Goal: Task Accomplishment & Management: Manage account settings

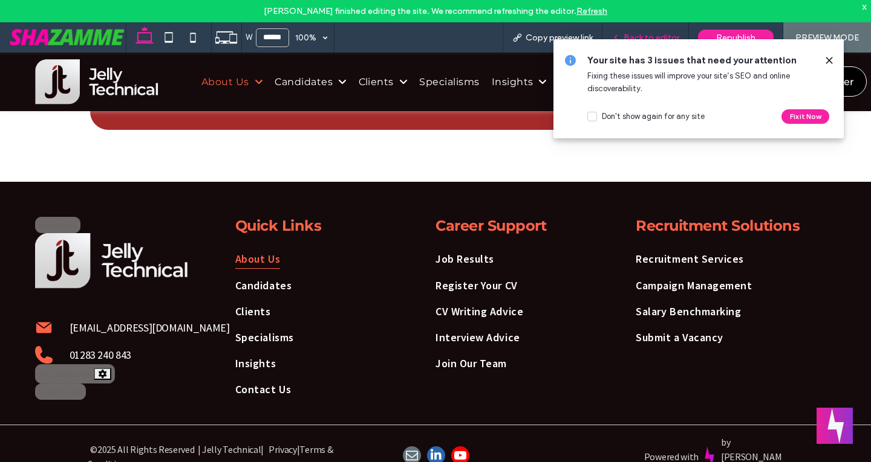
click at [658, 35] on span "Back to editor" at bounding box center [651, 38] width 56 height 10
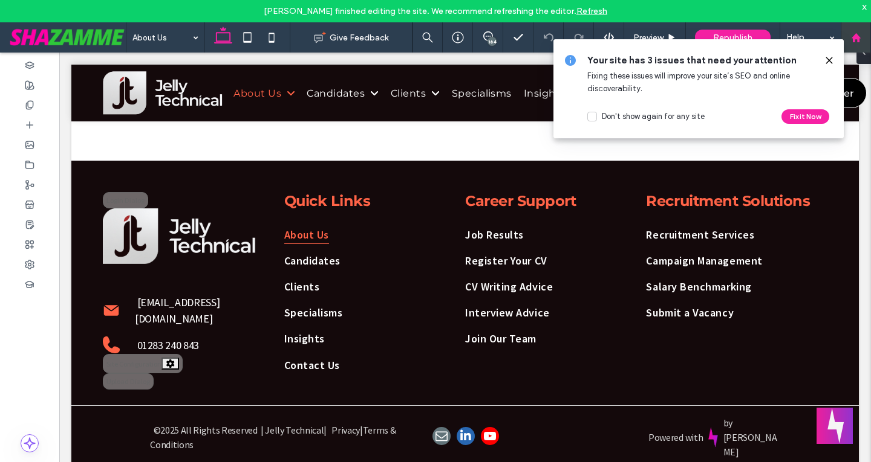
scroll to position [1277, 0]
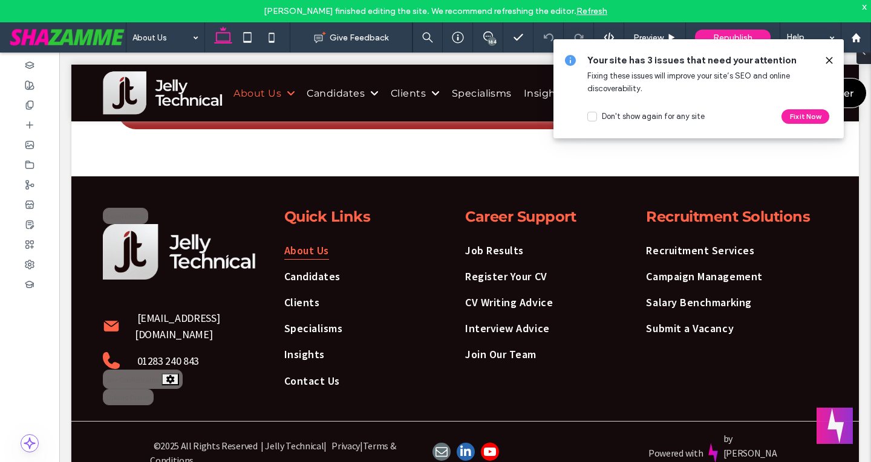
click at [828, 61] on use at bounding box center [828, 59] width 5 height 5
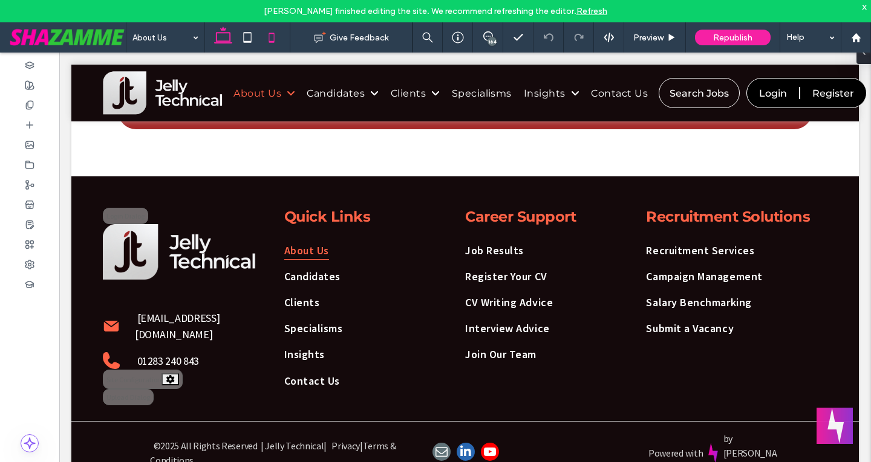
click at [276, 39] on icon at bounding box center [271, 37] width 24 height 24
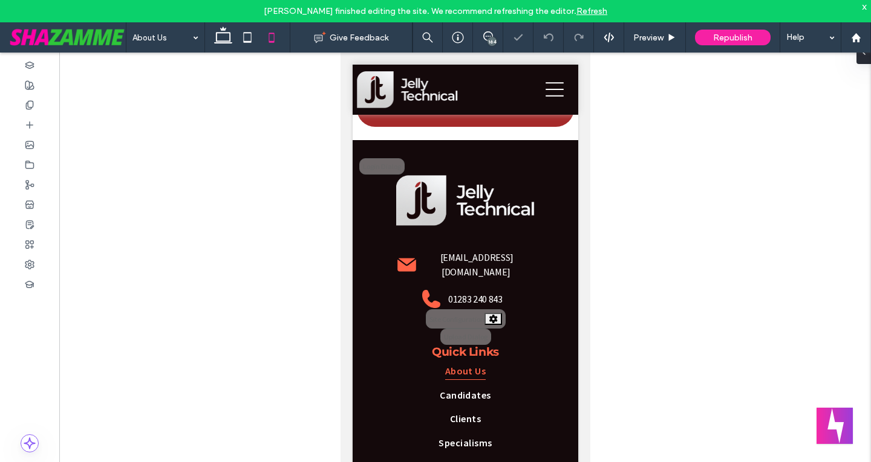
scroll to position [1537, 0]
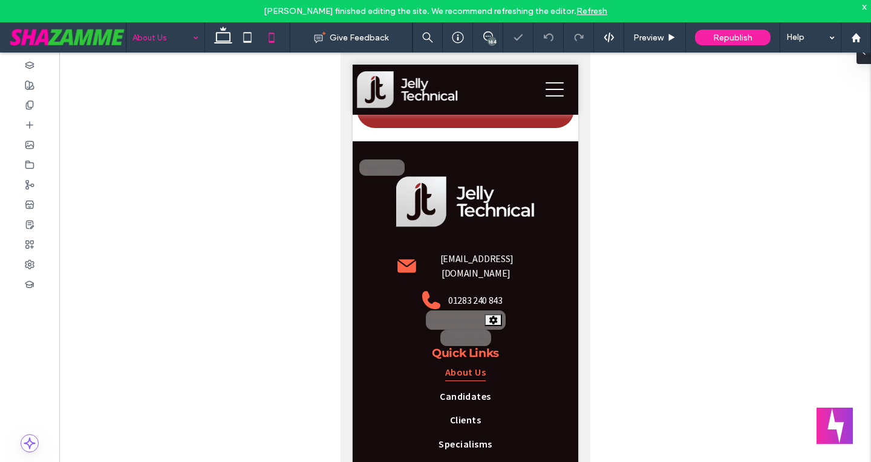
drag, startPoint x: 157, startPoint y: 39, endPoint x: 150, endPoint y: 48, distance: 11.1
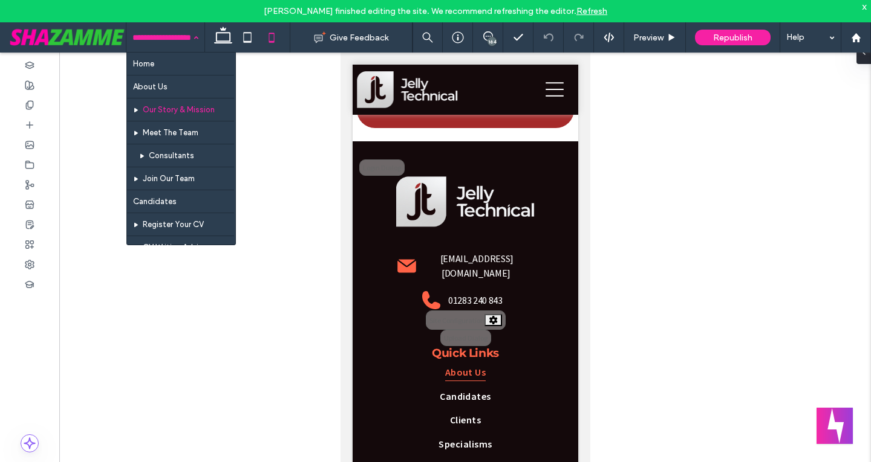
click at [172, 25] on input at bounding box center [162, 37] width 60 height 30
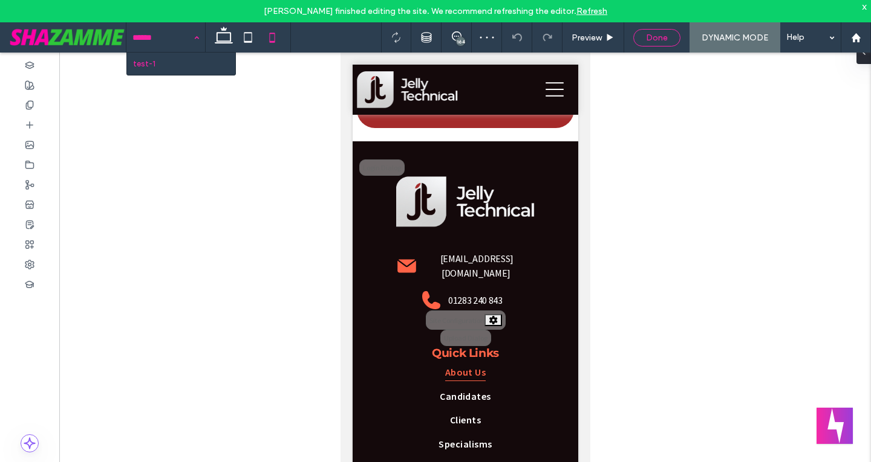
click at [670, 36] on div "Done" at bounding box center [657, 38] width 46 height 10
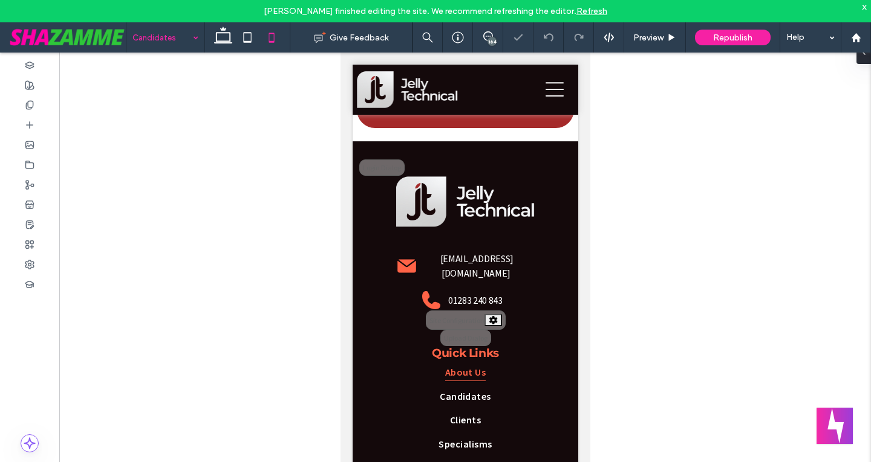
click at [180, 43] on input at bounding box center [162, 37] width 60 height 30
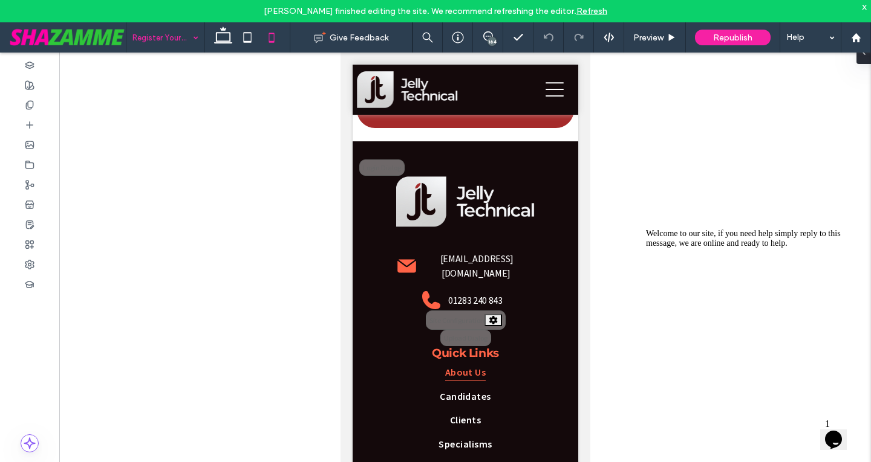
click at [167, 33] on input at bounding box center [162, 37] width 60 height 30
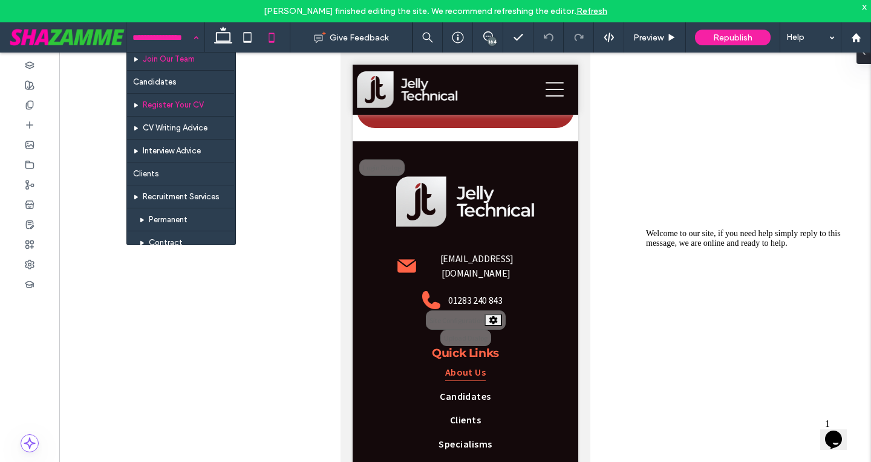
scroll to position [121, 0]
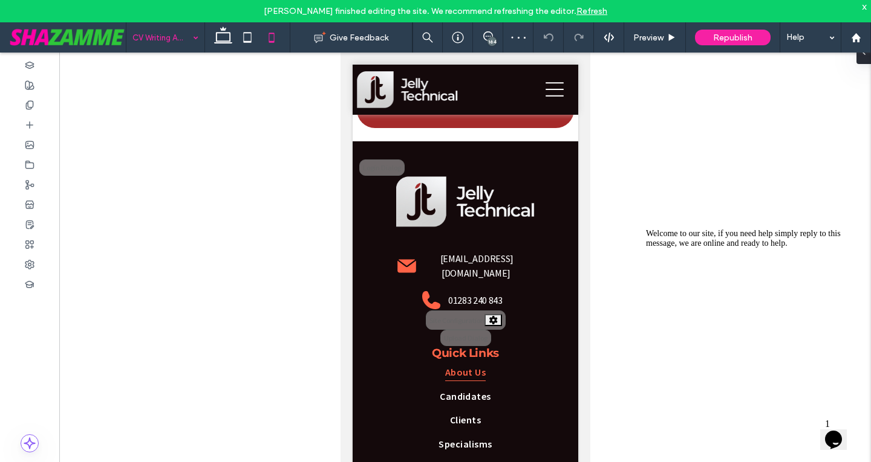
click at [154, 47] on input at bounding box center [162, 37] width 60 height 30
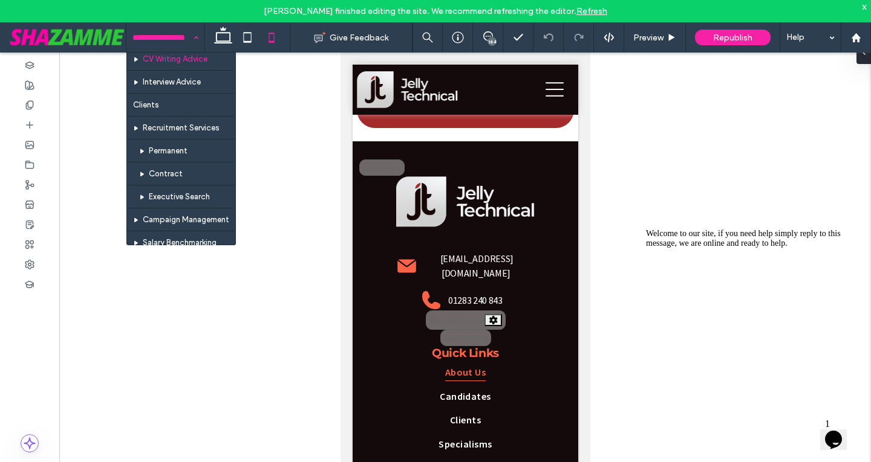
scroll to position [181, 0]
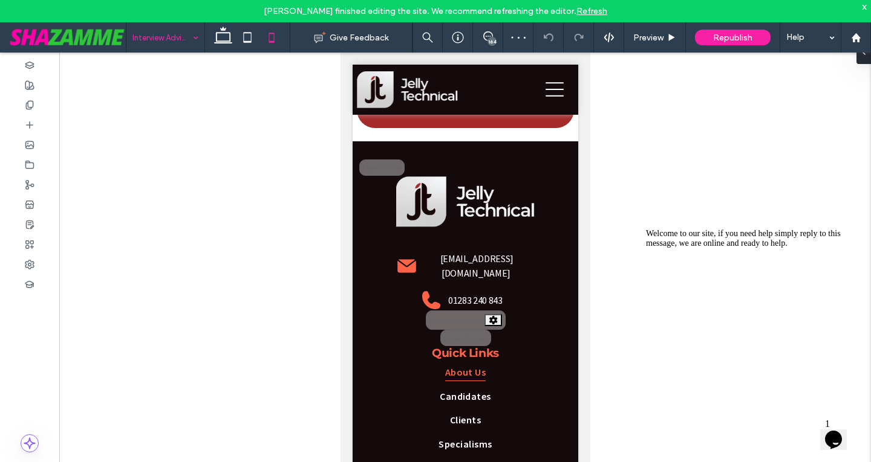
click at [140, 35] on input at bounding box center [162, 37] width 60 height 30
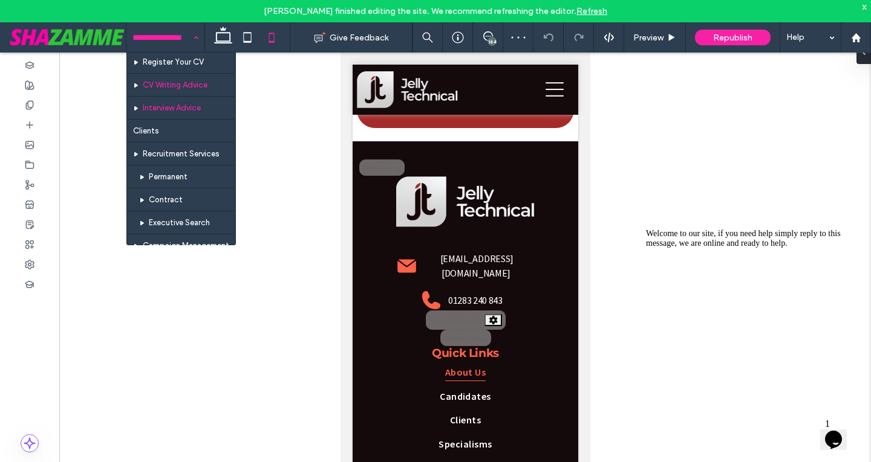
scroll to position [181, 0]
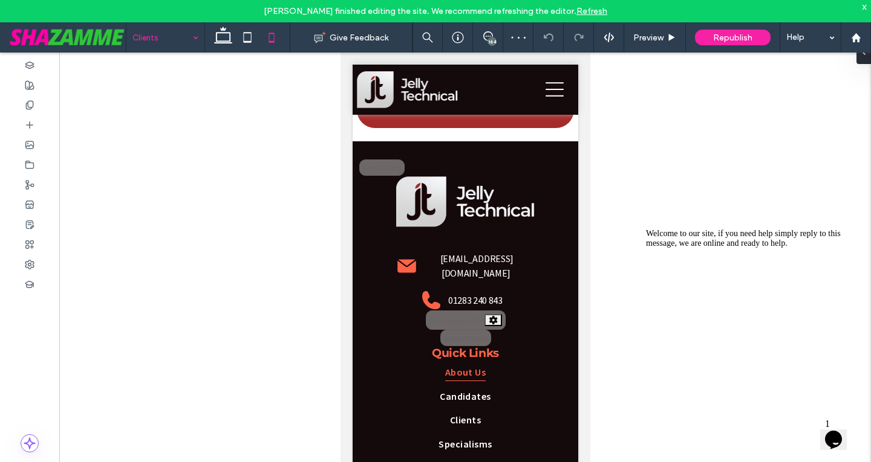
click at [152, 45] on input at bounding box center [162, 37] width 60 height 30
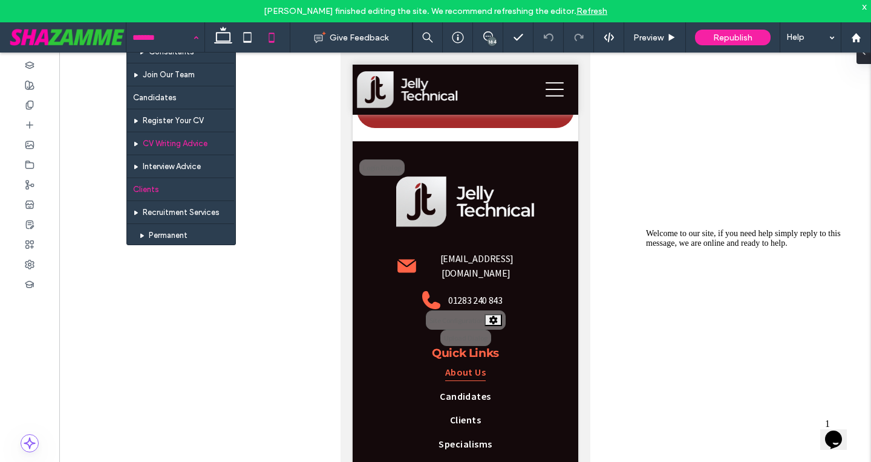
scroll to position [121, 0]
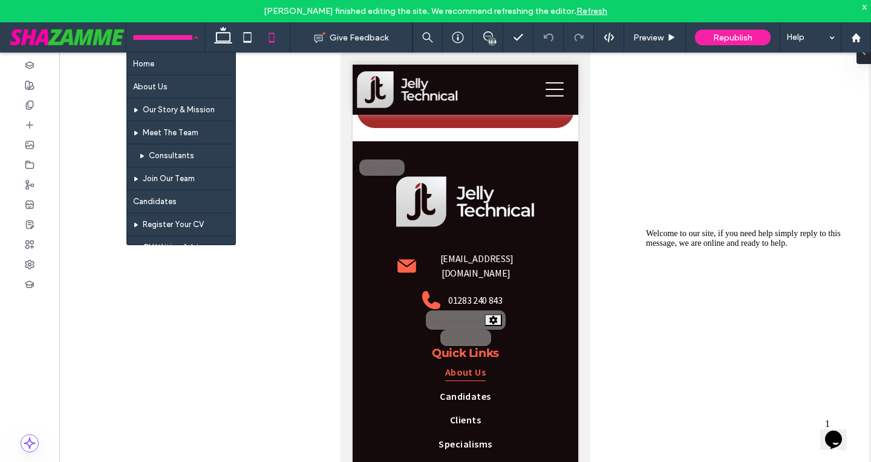
click at [160, 33] on input at bounding box center [162, 37] width 60 height 30
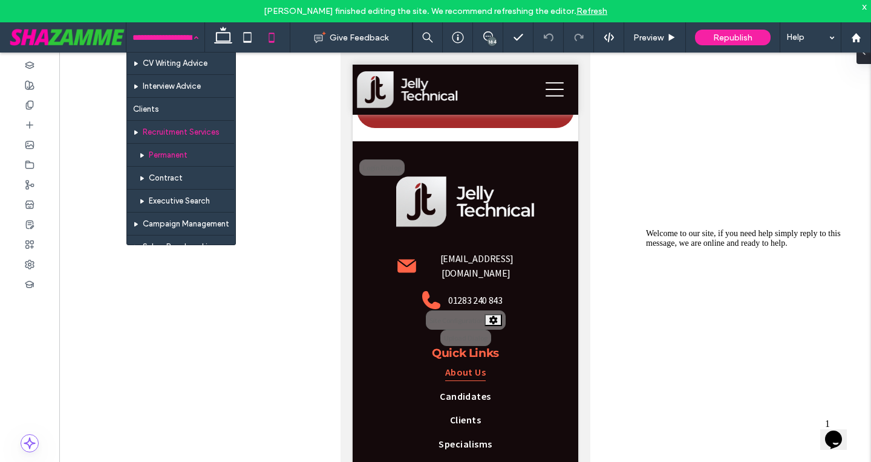
scroll to position [181, 0]
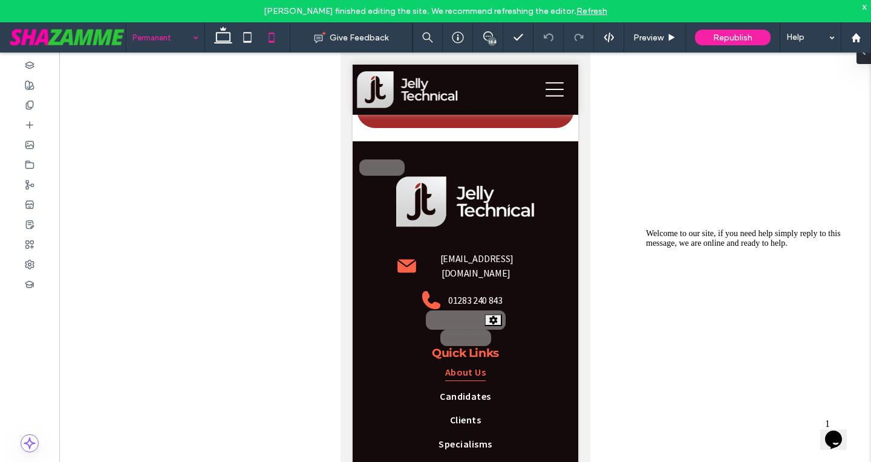
click at [164, 49] on input at bounding box center [162, 37] width 60 height 30
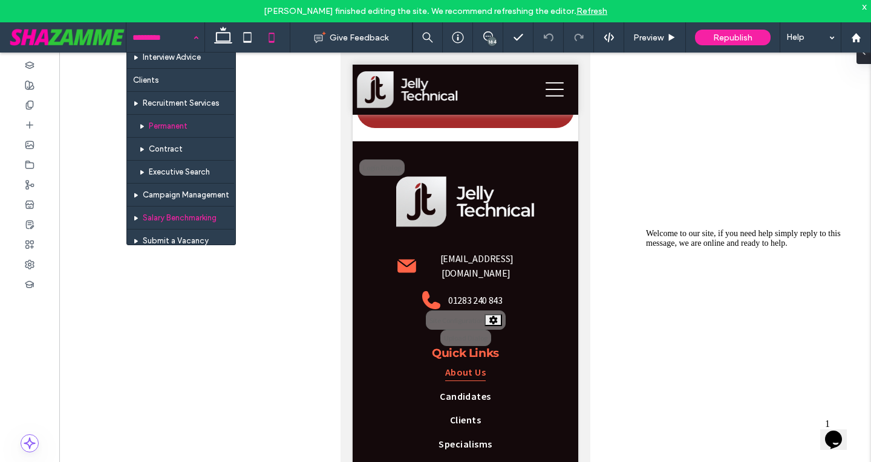
scroll to position [242, 0]
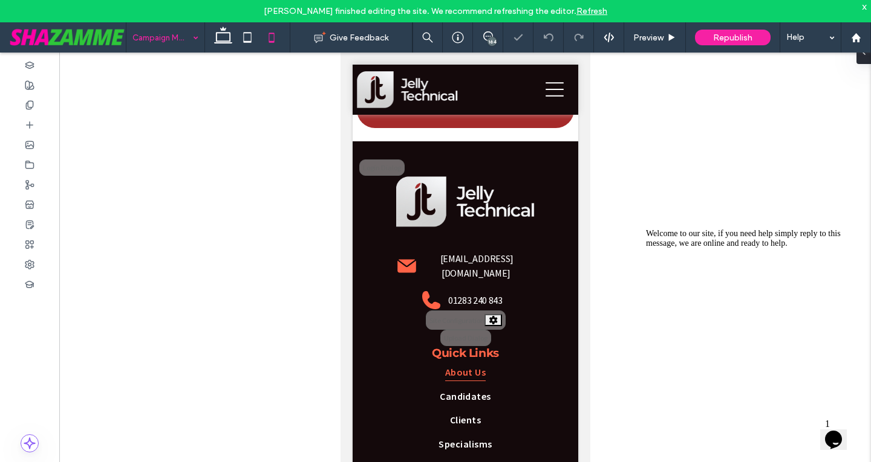
click at [154, 36] on input at bounding box center [162, 37] width 60 height 30
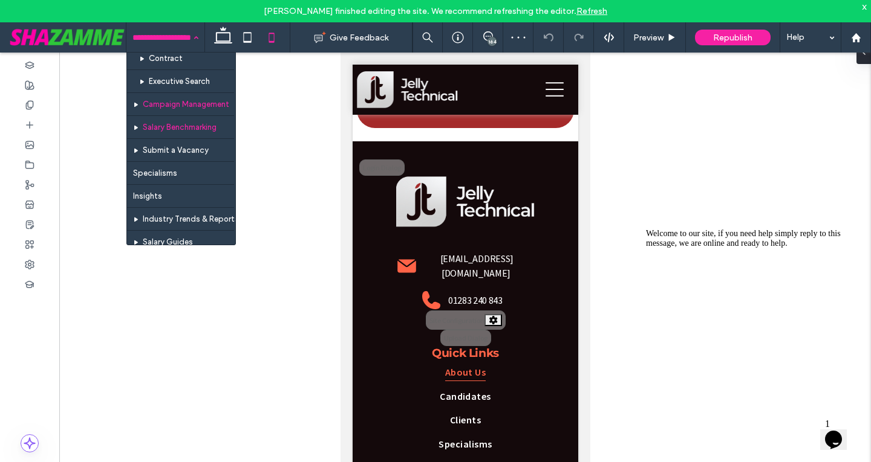
scroll to position [302, 0]
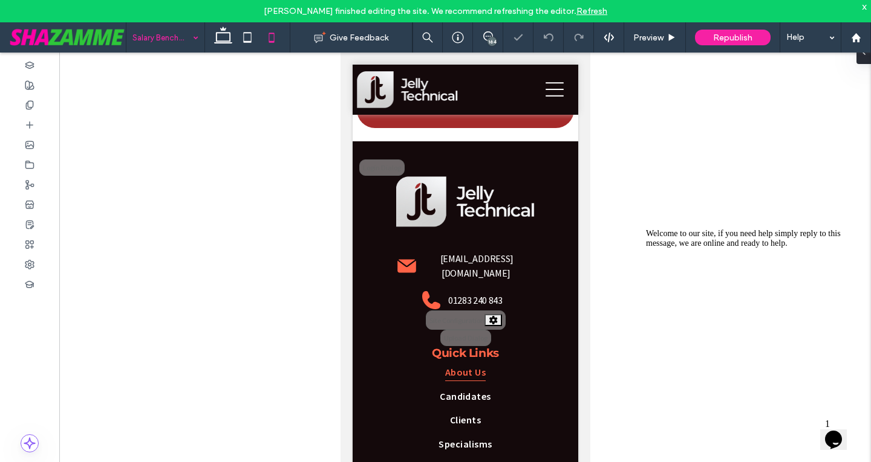
click at [158, 26] on input at bounding box center [162, 37] width 60 height 30
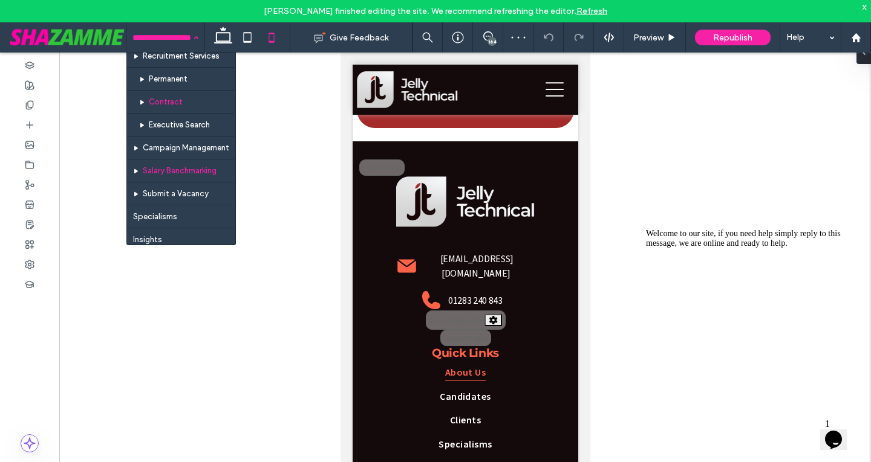
scroll to position [302, 0]
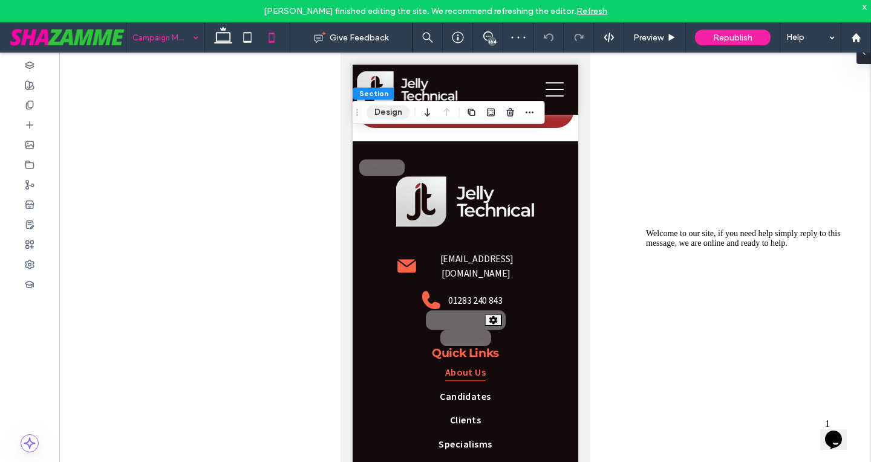
click at [377, 117] on button "Design" at bounding box center [388, 112] width 44 height 15
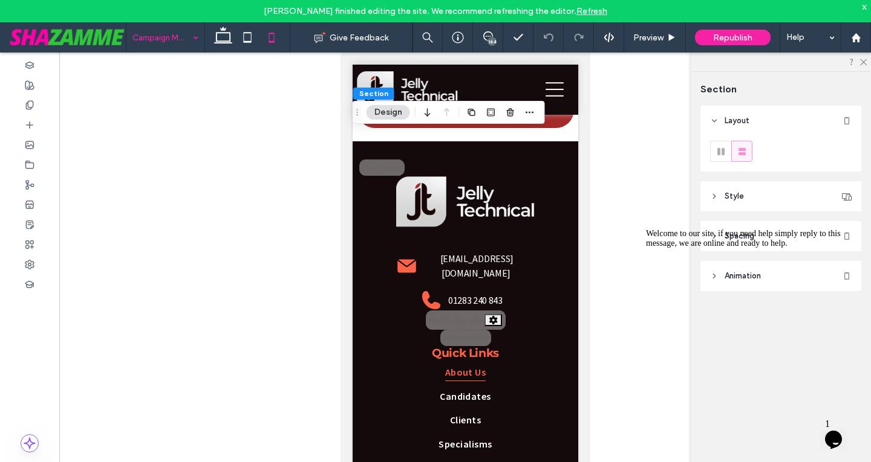
click at [753, 242] on div "Welcome to our site, if you need help simply reply to this message, we are onli…" at bounding box center [755, 238] width 218 height 19
click at [646, 229] on icon "Chat attention grabber" at bounding box center [646, 229] width 0 height 0
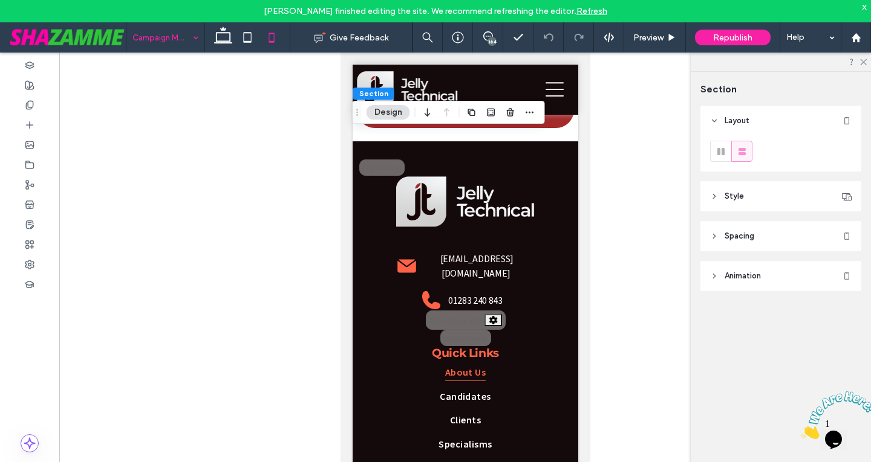
click at [759, 238] on header "Spacing" at bounding box center [780, 236] width 161 height 30
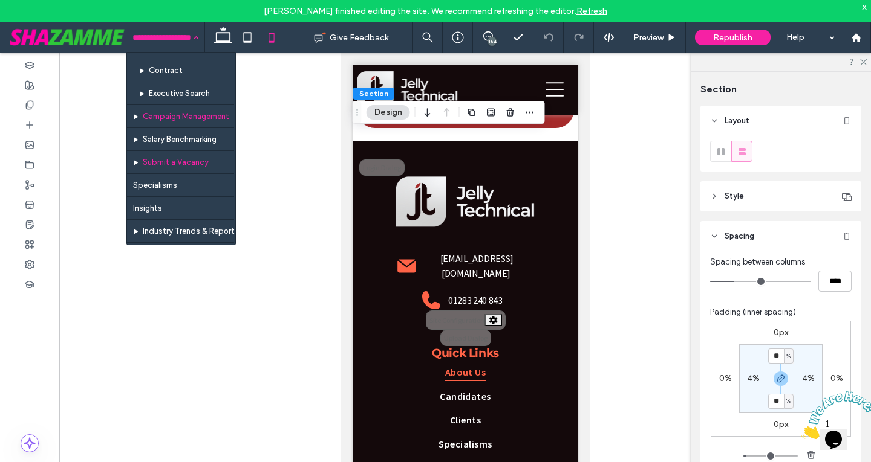
scroll to position [302, 0]
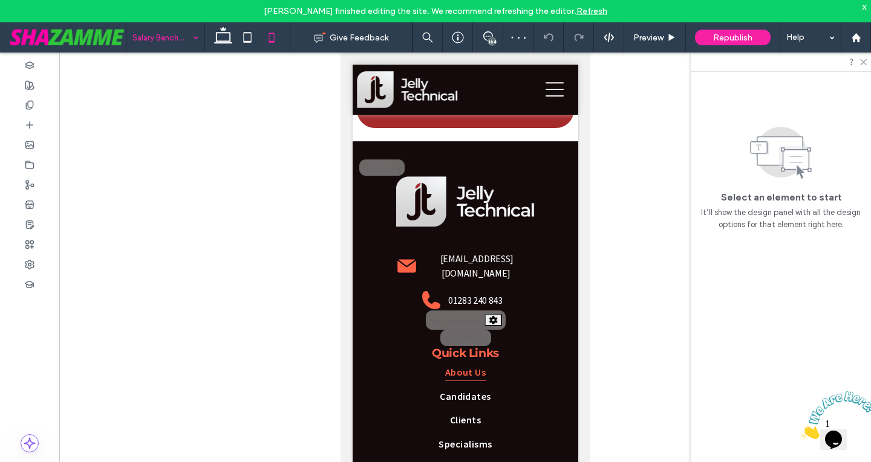
click at [166, 41] on input at bounding box center [162, 37] width 60 height 30
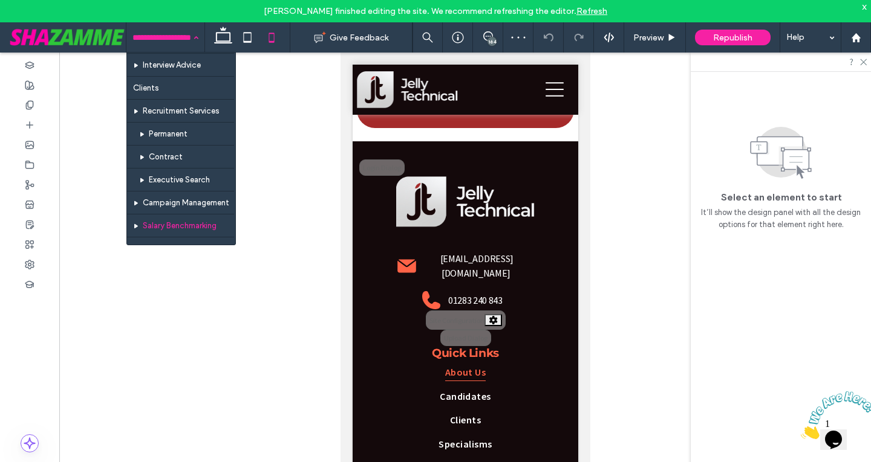
scroll to position [363, 0]
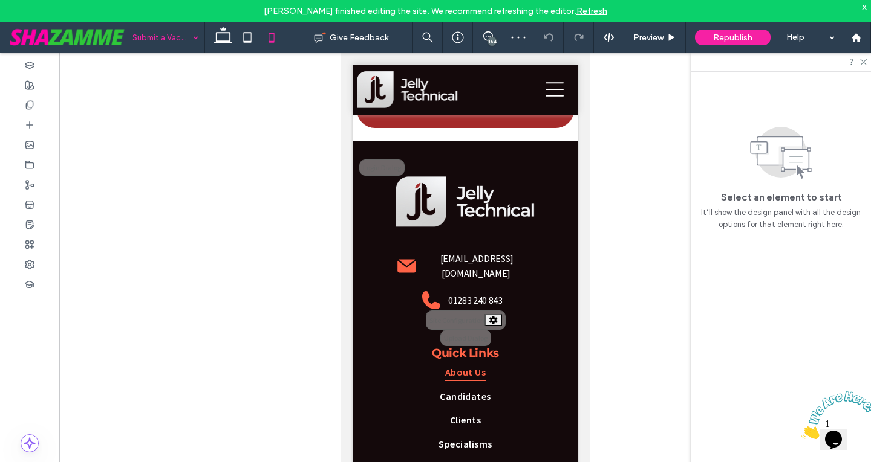
click at [151, 34] on input at bounding box center [162, 37] width 60 height 30
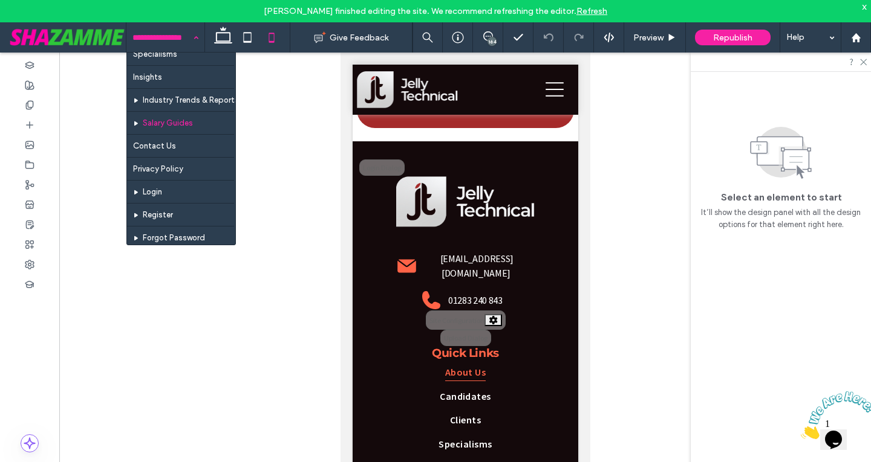
scroll to position [363, 0]
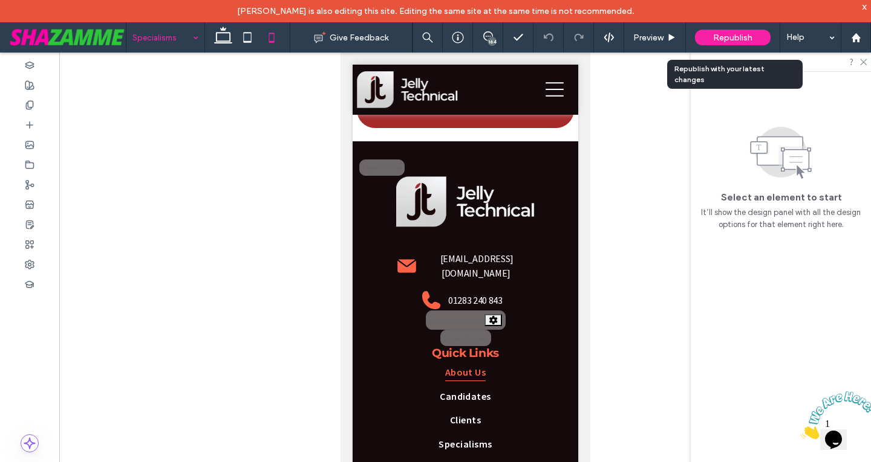
click at [725, 37] on span "Republish" at bounding box center [732, 38] width 39 height 10
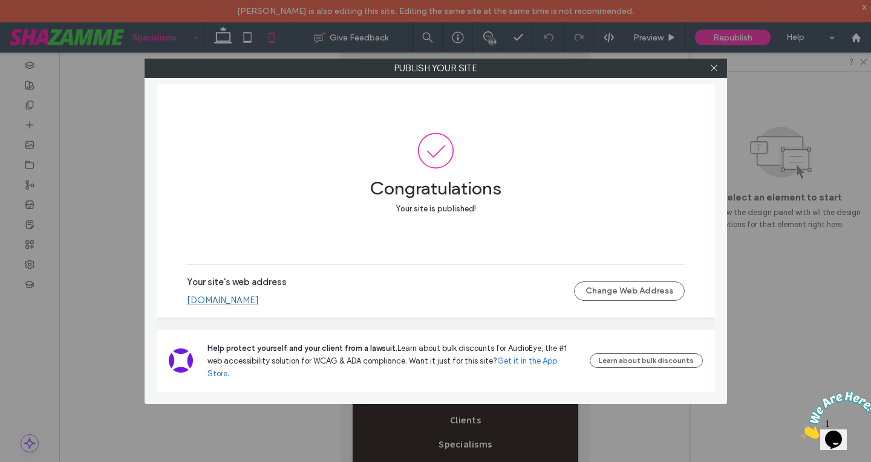
click at [708, 71] on div at bounding box center [714, 68] width 18 height 18
click at [712, 71] on icon at bounding box center [713, 67] width 9 height 9
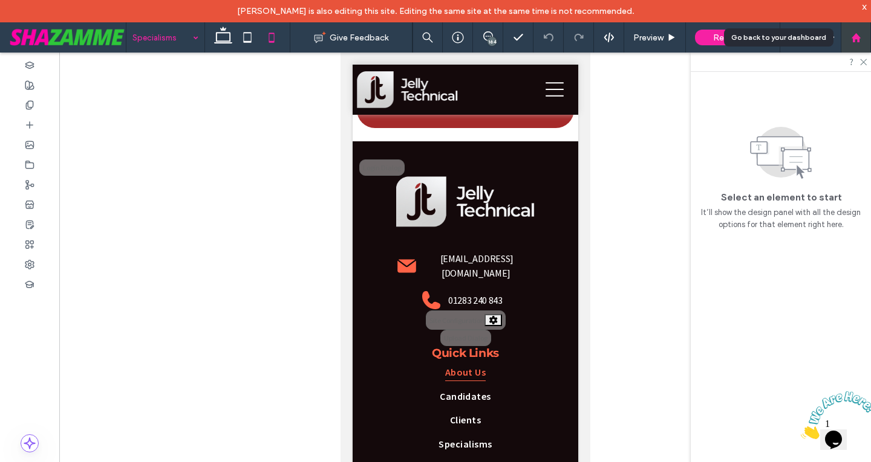
click at [856, 45] on div at bounding box center [855, 37] width 30 height 30
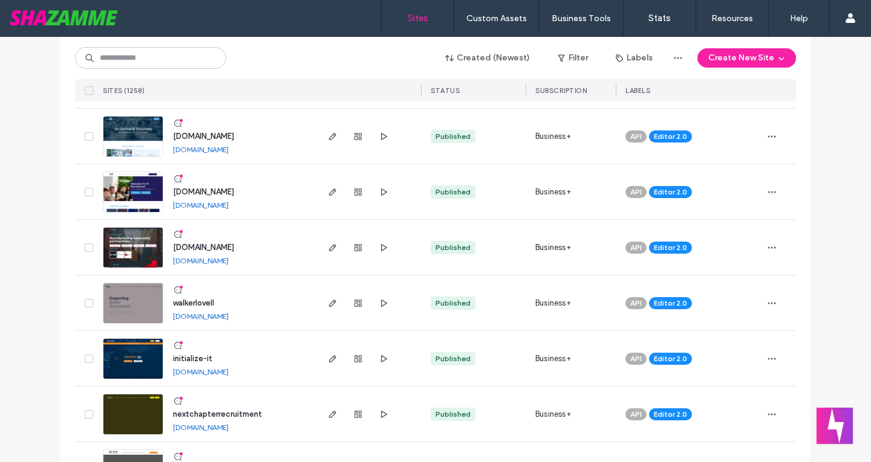
scroll to position [2358, 0]
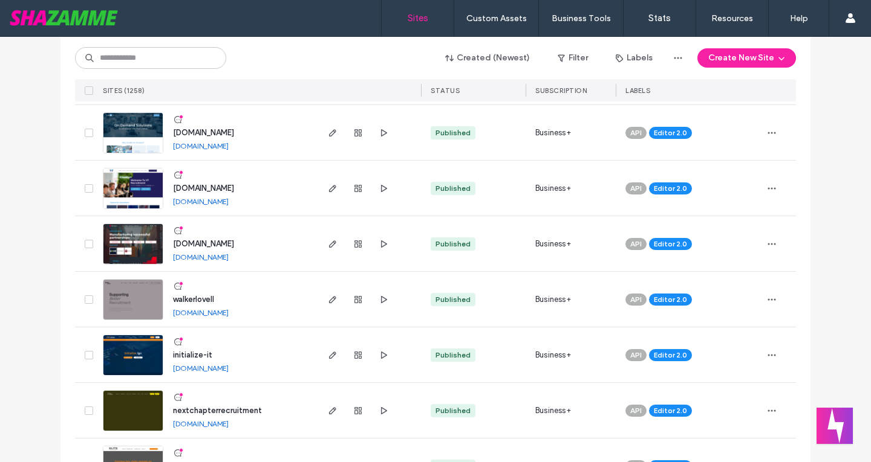
click at [328, 309] on div at bounding box center [357, 299] width 65 height 55
click at [326, 309] on div at bounding box center [357, 299] width 65 height 55
click at [326, 306] on span "button" at bounding box center [332, 300] width 15 height 15
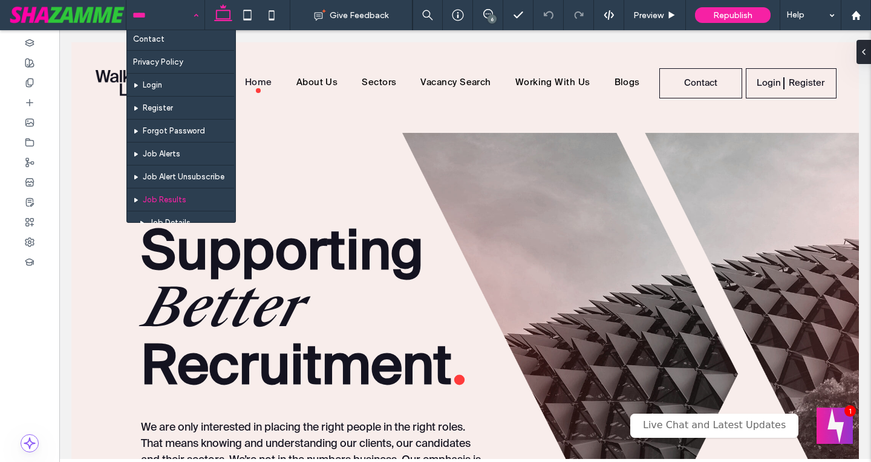
scroll to position [117, 0]
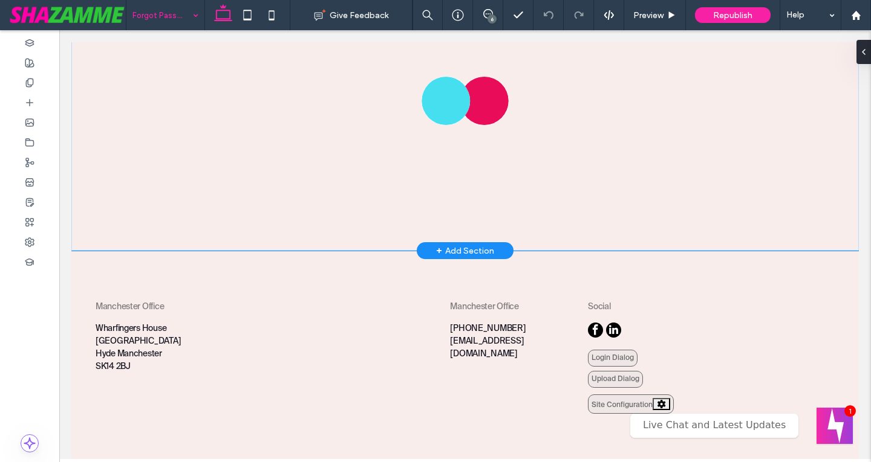
scroll to position [907, 0]
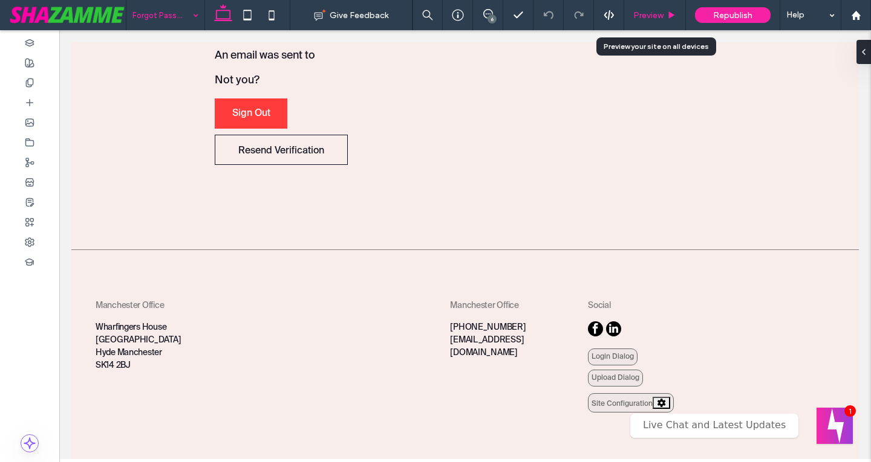
click at [670, 15] on use at bounding box center [672, 14] width 6 height 7
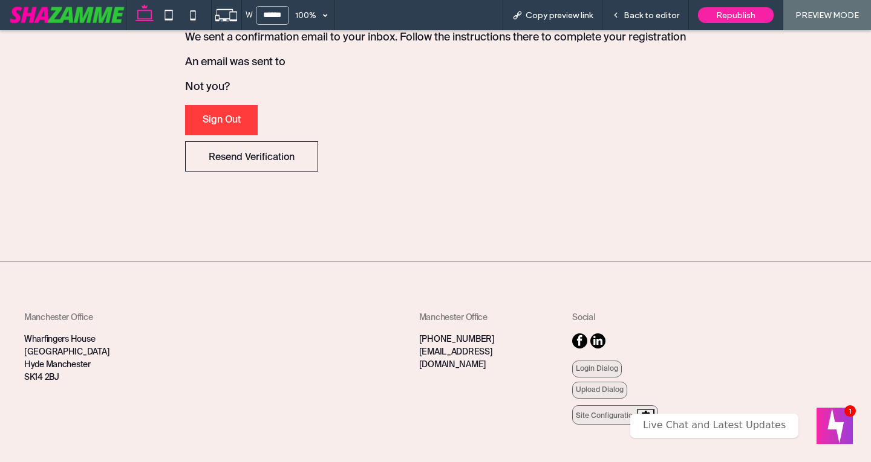
scroll to position [908, 0]
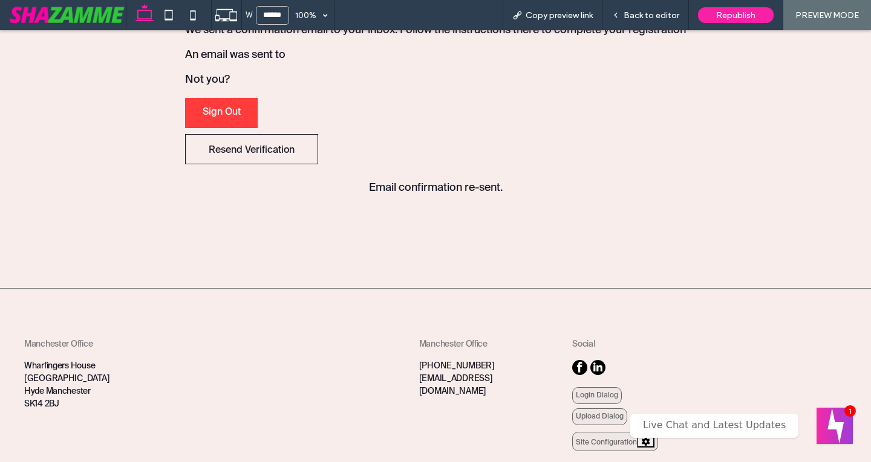
click at [670, 15] on span "Back to editor" at bounding box center [651, 15] width 56 height 10
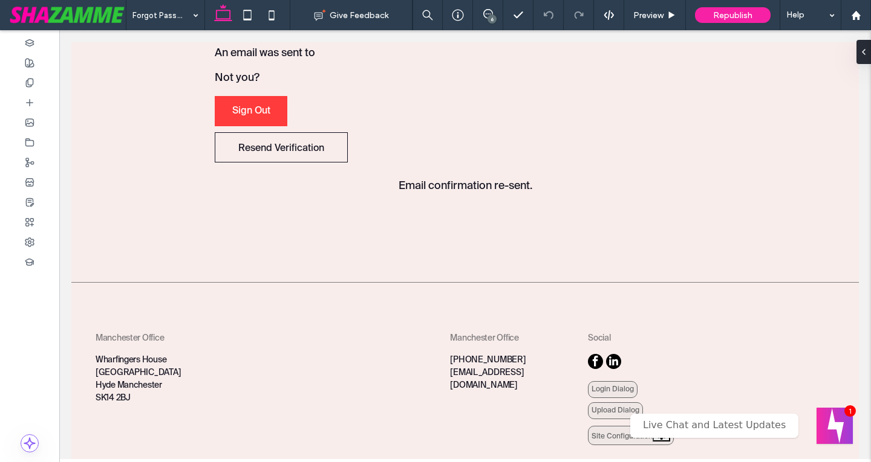
scroll to position [907, 0]
